Goal: Information Seeking & Learning: Learn about a topic

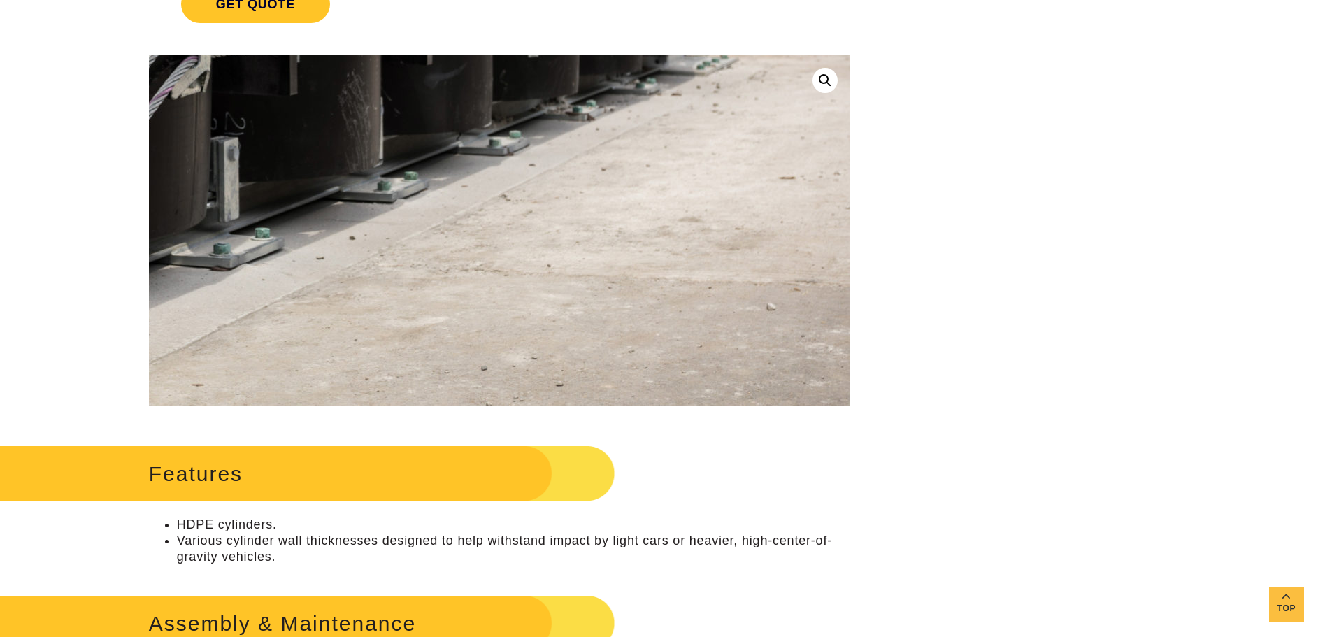
scroll to position [280, 0]
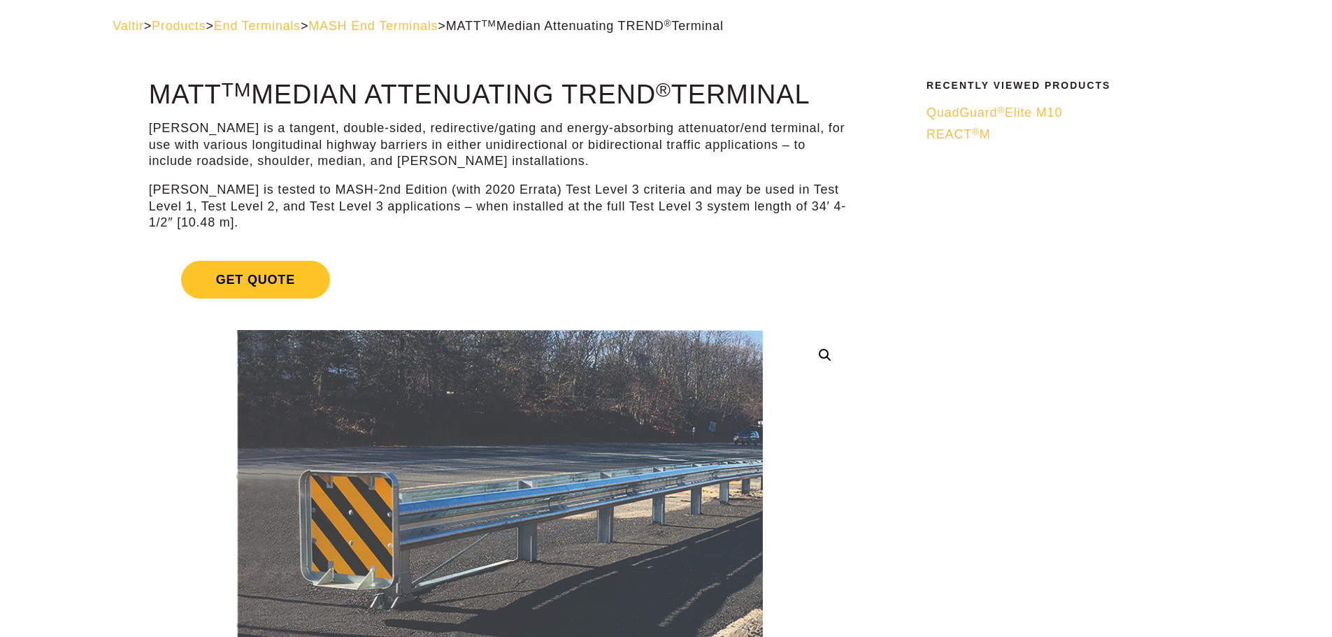
scroll to position [140, 0]
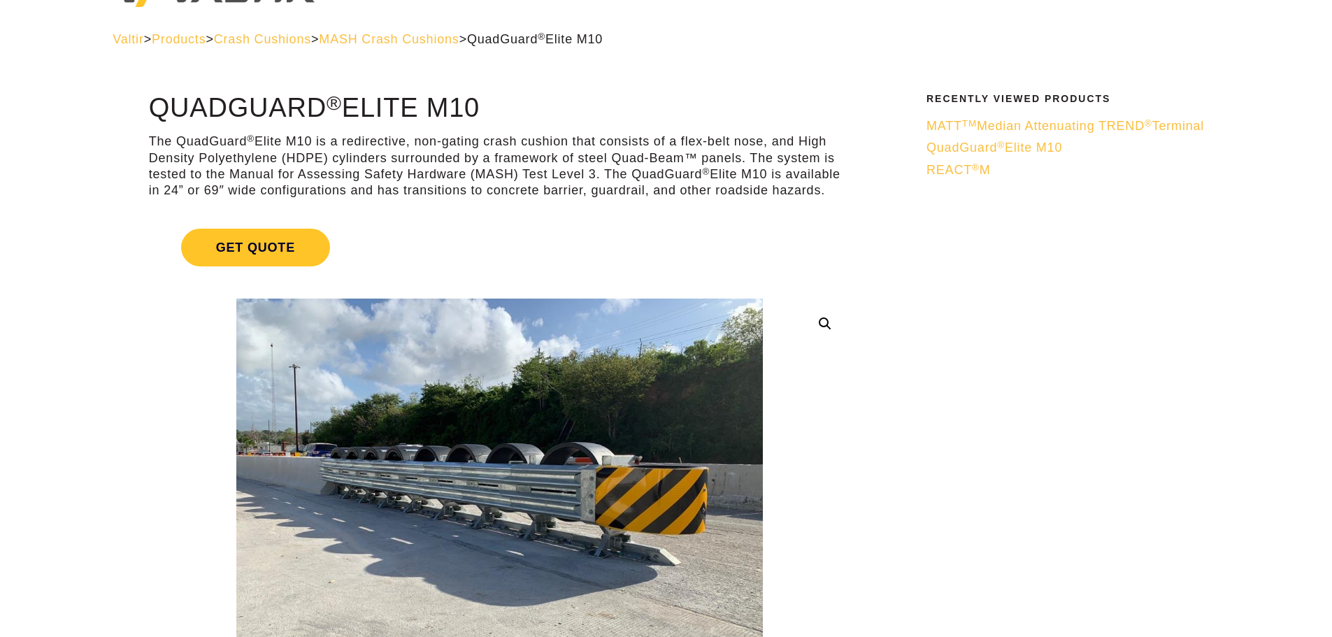
scroll to position [70, 0]
